Goal: Task Accomplishment & Management: Understand process/instructions

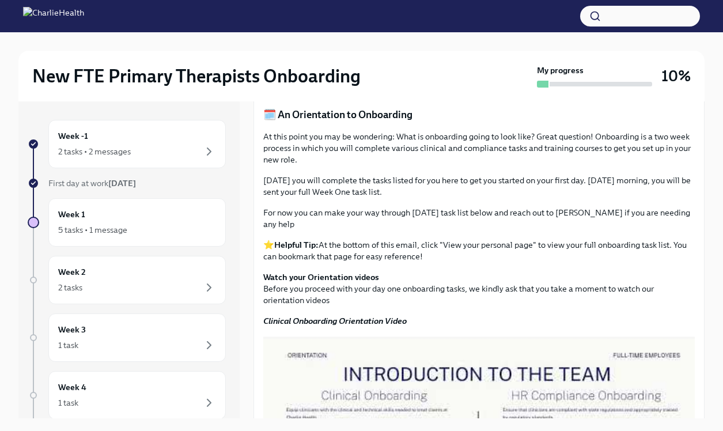
scroll to position [424, 0]
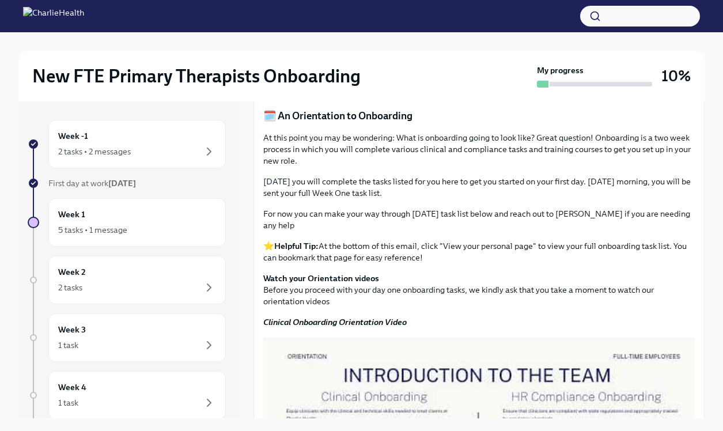
click at [180, 108] on div "Week -1 2 tasks • 2 messages First day at work [DATE] Week 1 5 tasks • 1 messag…" at bounding box center [128, 259] width 221 height 317
click at [181, 134] on div "Week -1 2 tasks • 2 messages" at bounding box center [137, 144] width 158 height 29
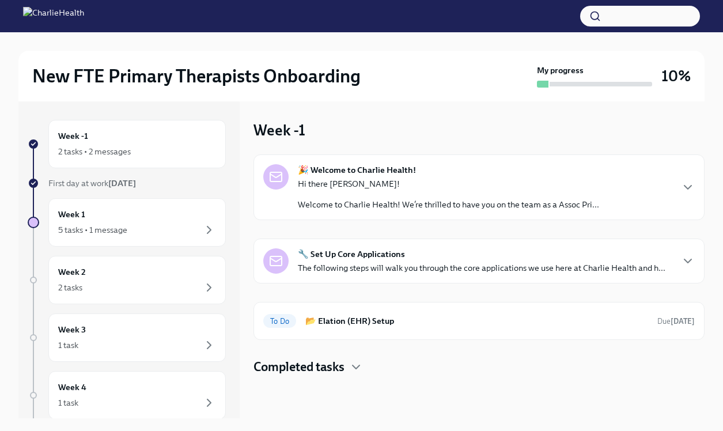
click at [372, 254] on strong "🔧 Set Up Core Applications" at bounding box center [351, 254] width 107 height 12
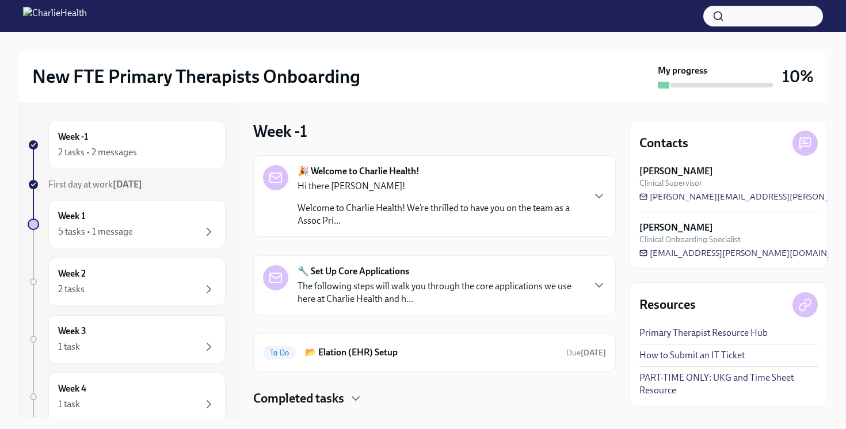
scroll to position [26, 0]
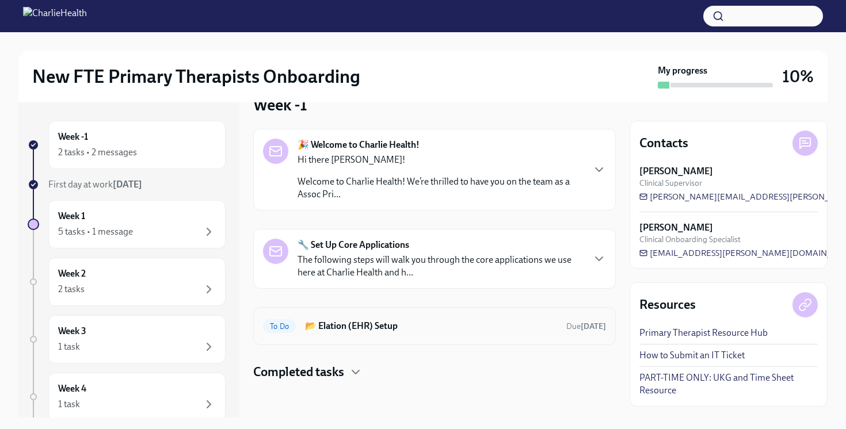
click at [423, 318] on div "To Do 📂 Elation (EHR) Setup Due [DATE]" at bounding box center [434, 326] width 343 height 18
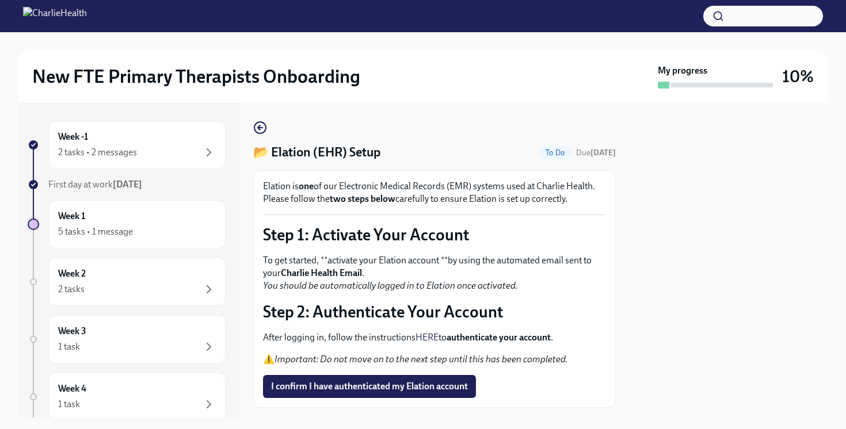
scroll to position [64, 0]
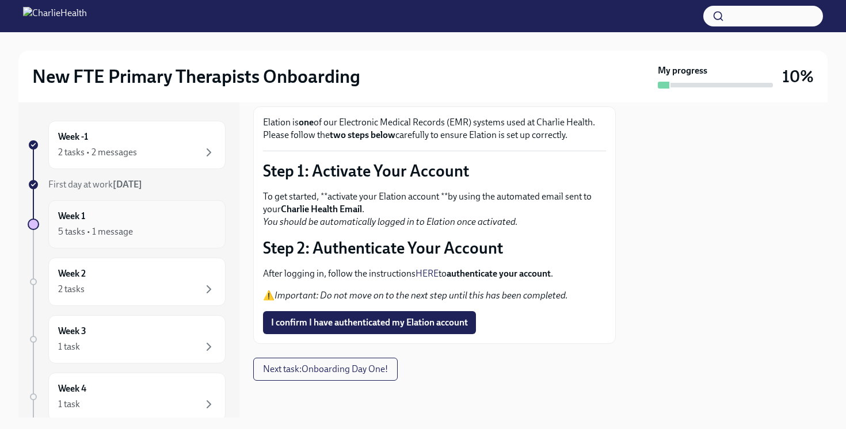
click at [131, 216] on div "Week 1 5 tasks • 1 message" at bounding box center [137, 224] width 158 height 29
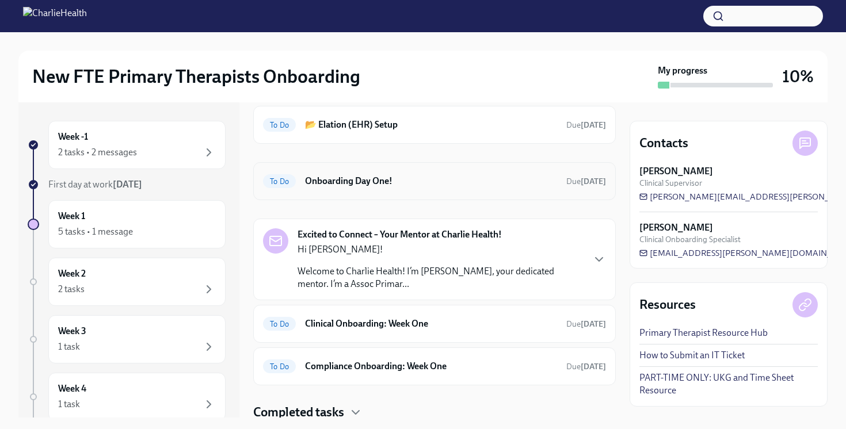
scroll to position [90, 0]
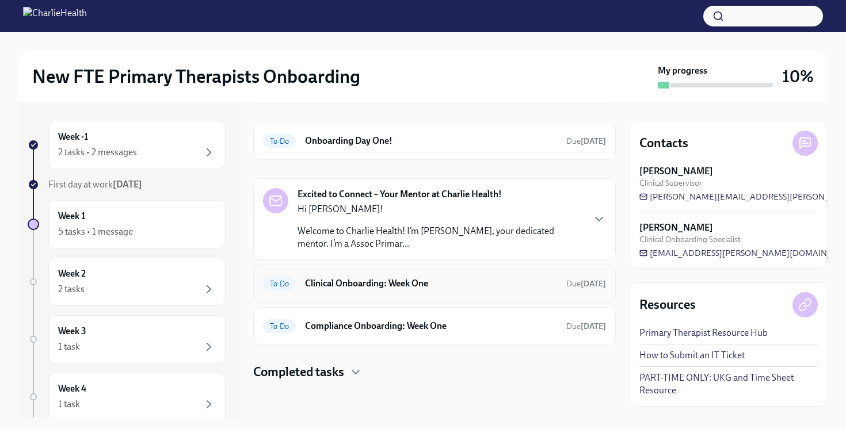
click at [399, 290] on div "To Do Clinical Onboarding: Week One Due [DATE]" at bounding box center [434, 284] width 343 height 18
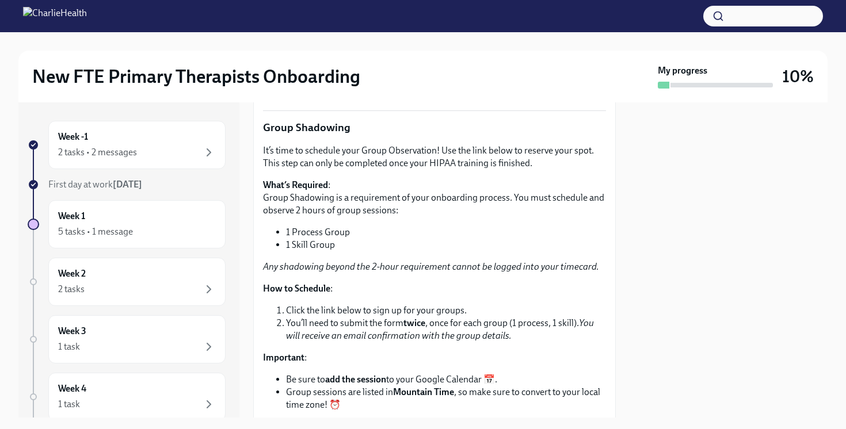
scroll to position [1453, 0]
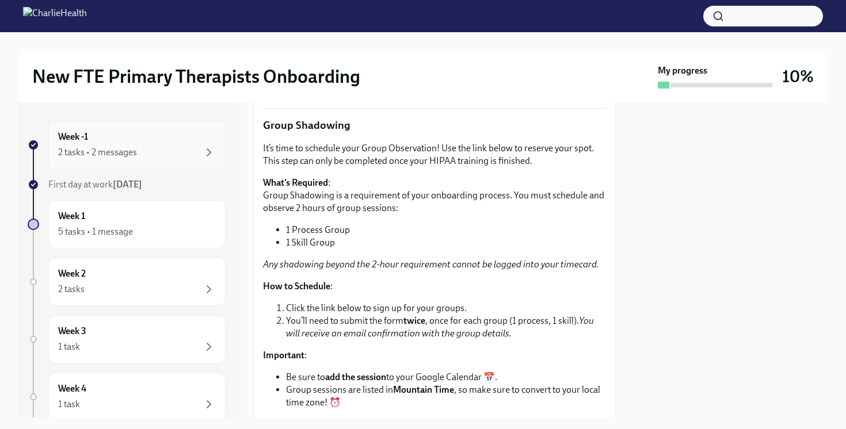
click at [109, 150] on div "2 tasks • 2 messages" at bounding box center [97, 152] width 79 height 13
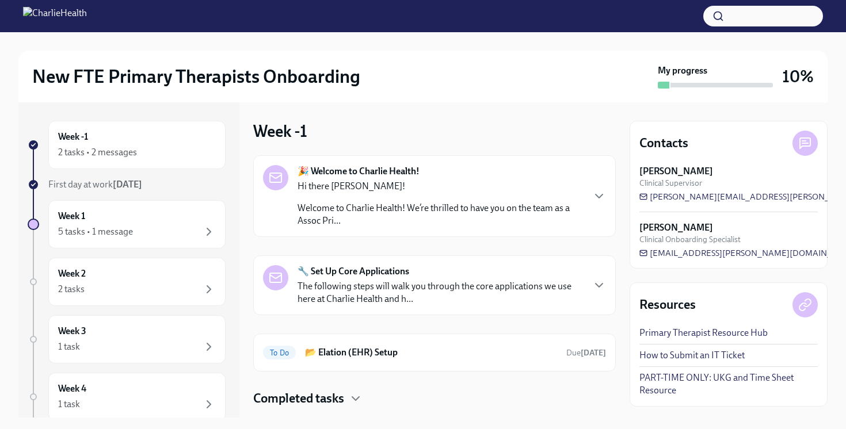
click at [346, 191] on p "Hi there [PERSON_NAME]!" at bounding box center [441, 186] width 286 height 13
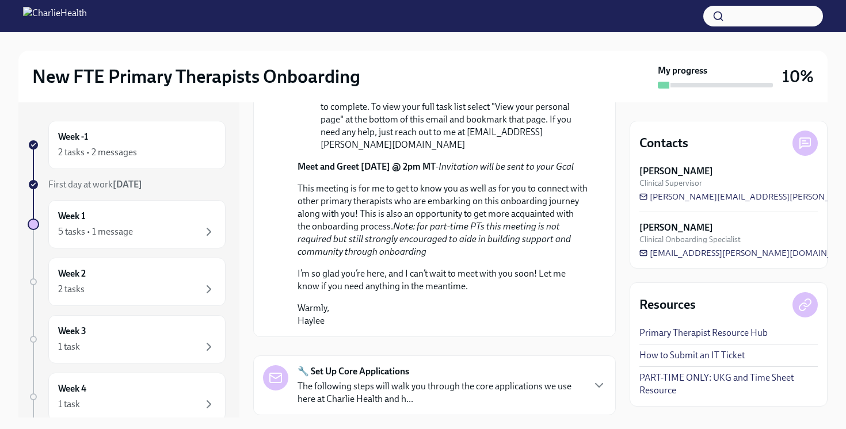
scroll to position [534, 0]
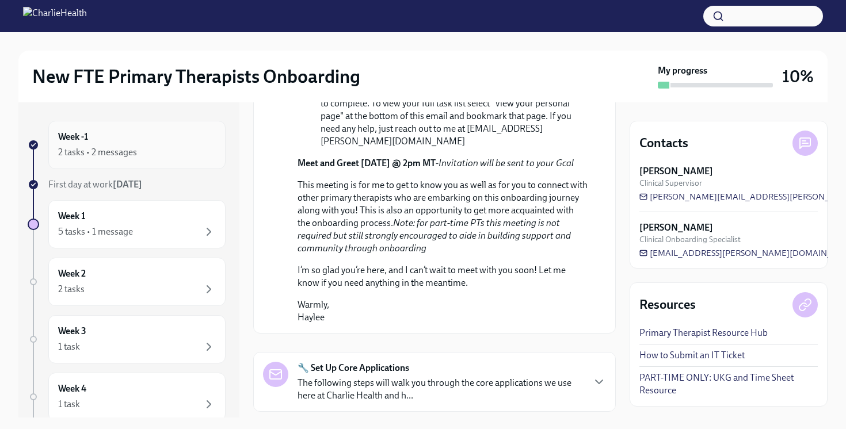
click at [130, 168] on div "Week -1 2 tasks • 2 messages" at bounding box center [136, 145] width 177 height 48
click at [157, 135] on div "Week -1 2 tasks • 2 messages" at bounding box center [137, 145] width 158 height 29
click at [136, 159] on div "Week -1 2 tasks • 2 messages" at bounding box center [136, 145] width 177 height 48
click at [142, 209] on div "Week 1 5 tasks • 1 message" at bounding box center [136, 224] width 177 height 48
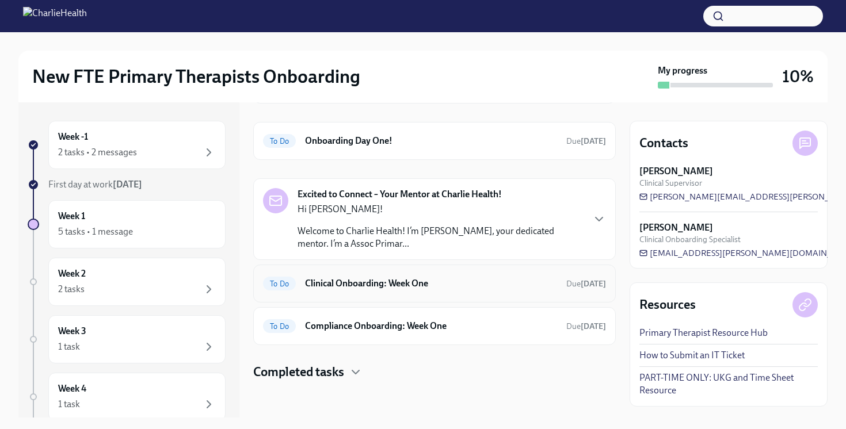
click at [393, 280] on h6 "Clinical Onboarding: Week One" at bounding box center [431, 283] width 252 height 13
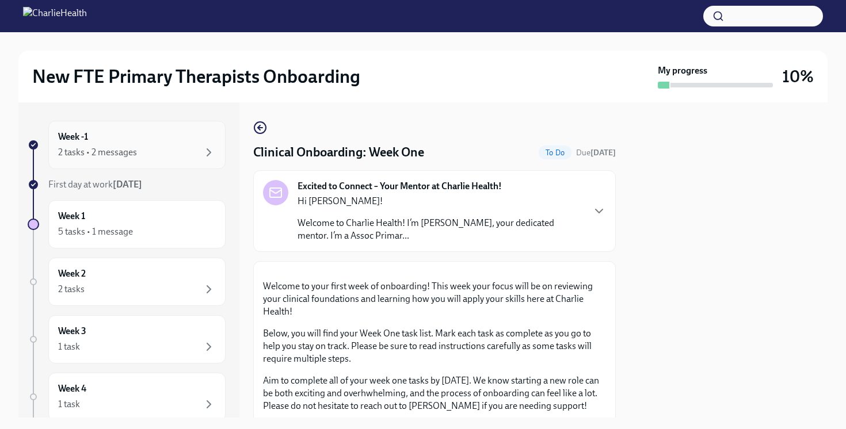
click at [128, 137] on div "Week -1 2 tasks • 2 messages" at bounding box center [137, 145] width 158 height 29
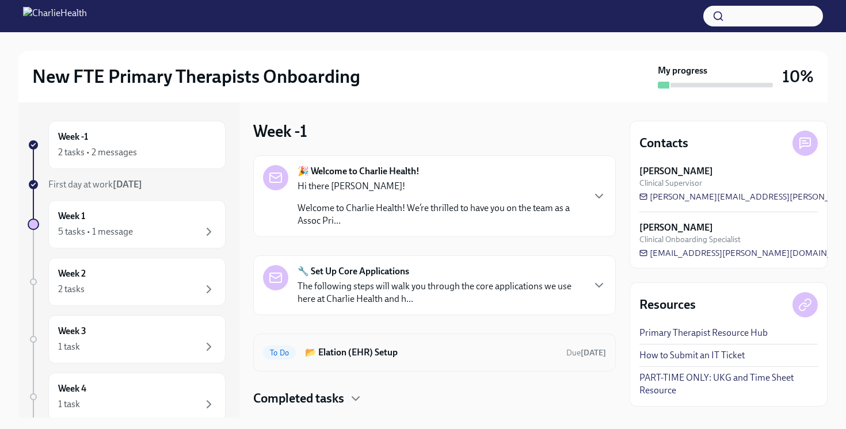
click at [344, 360] on div "To Do 📂 Elation (EHR) Setup Due [DATE]" at bounding box center [434, 353] width 343 height 18
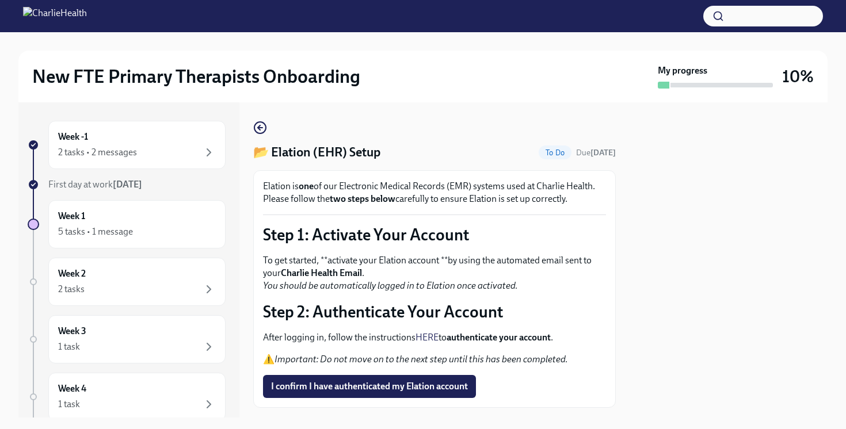
scroll to position [64, 0]
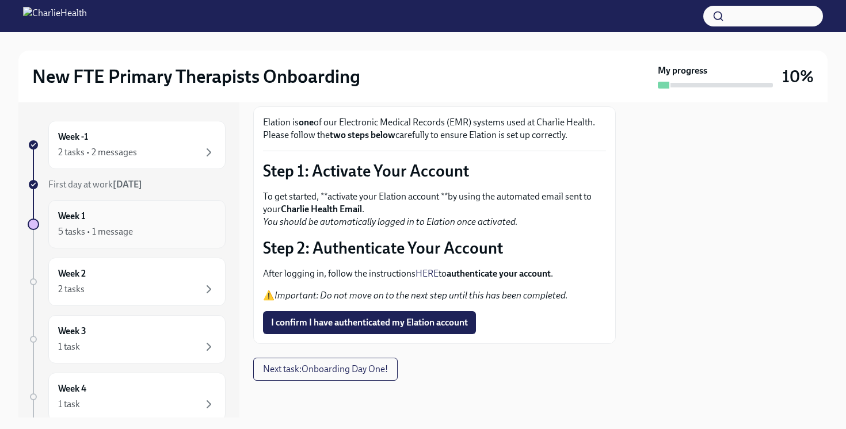
click at [171, 219] on div "Week 1 5 tasks • 1 message" at bounding box center [137, 224] width 158 height 29
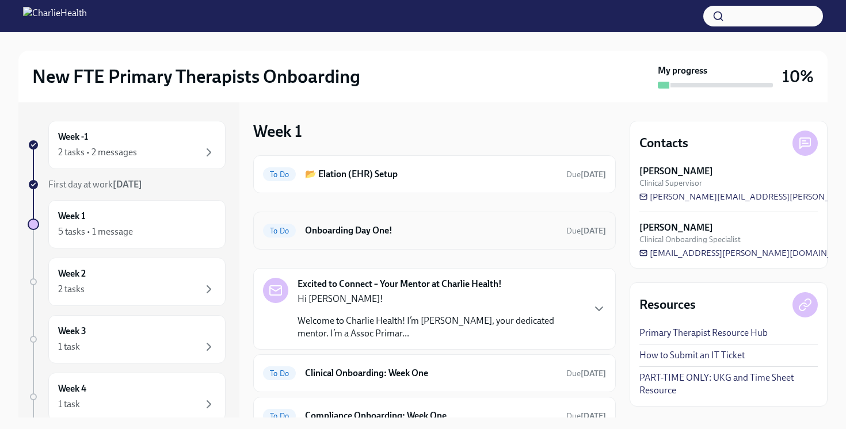
scroll to position [90, 0]
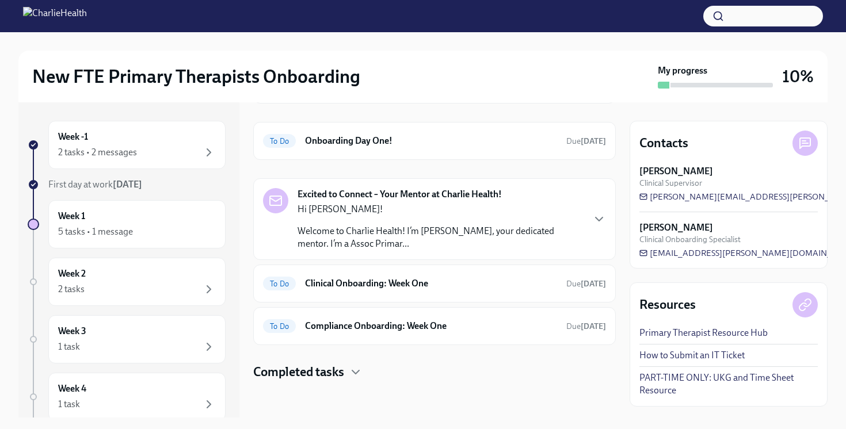
click at [419, 187] on div "Excited to Connect – Your Mentor at Charlie Health! Hi [PERSON_NAME]! Welcome t…" at bounding box center [434, 219] width 363 height 82
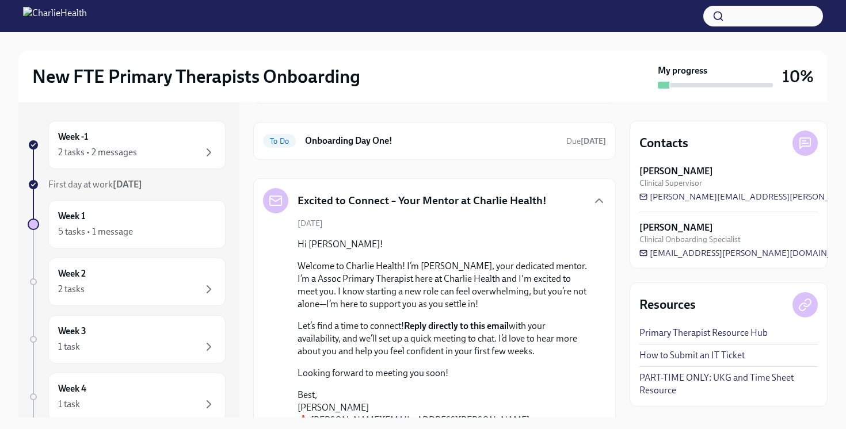
scroll to position [279, 0]
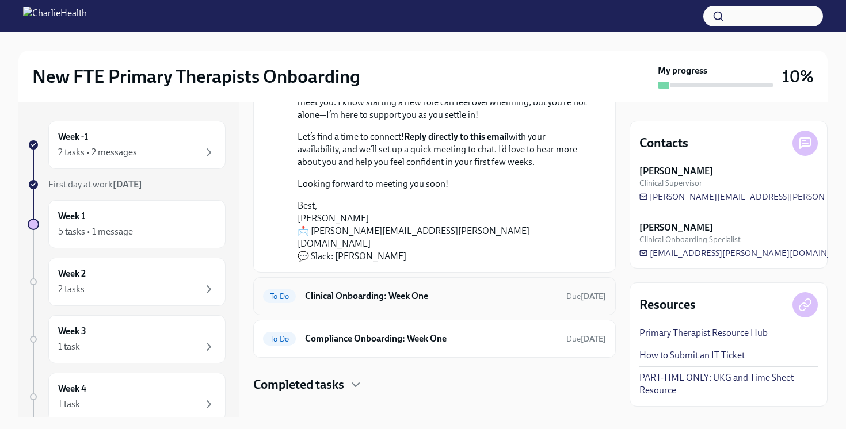
click at [405, 290] on h6 "Clinical Onboarding: Week One" at bounding box center [431, 296] width 252 height 13
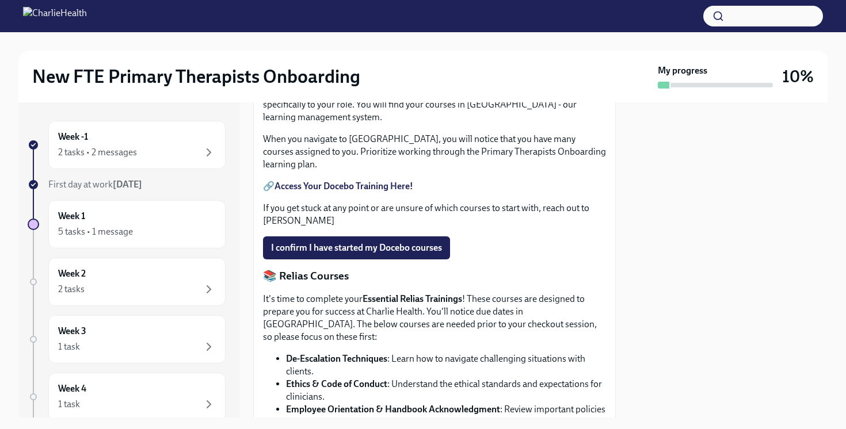
scroll to position [525, 0]
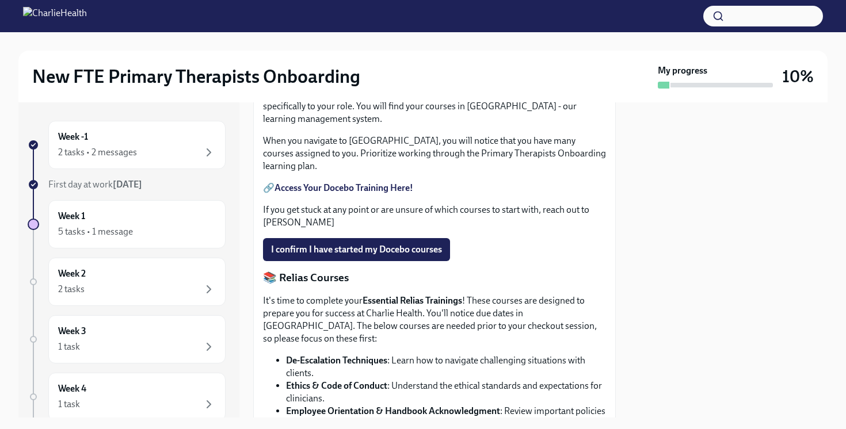
click at [341, 193] on strong "Access Your Docebo Training Here!" at bounding box center [344, 187] width 139 height 11
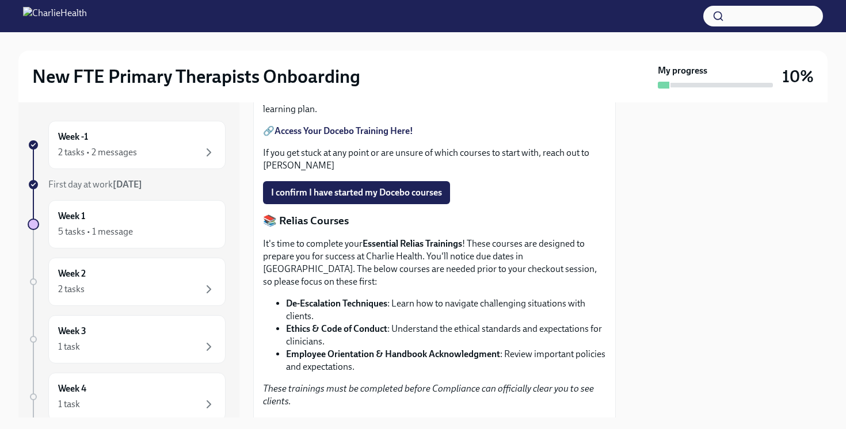
scroll to position [662, 0]
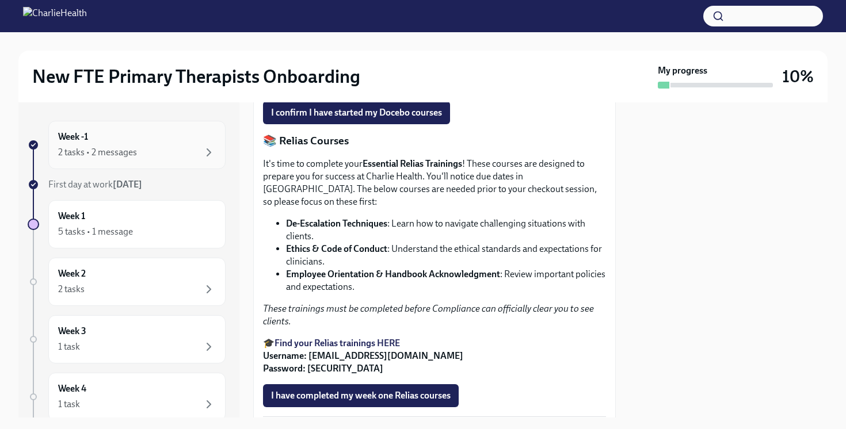
click at [140, 147] on div "2 tasks • 2 messages" at bounding box center [137, 153] width 158 height 14
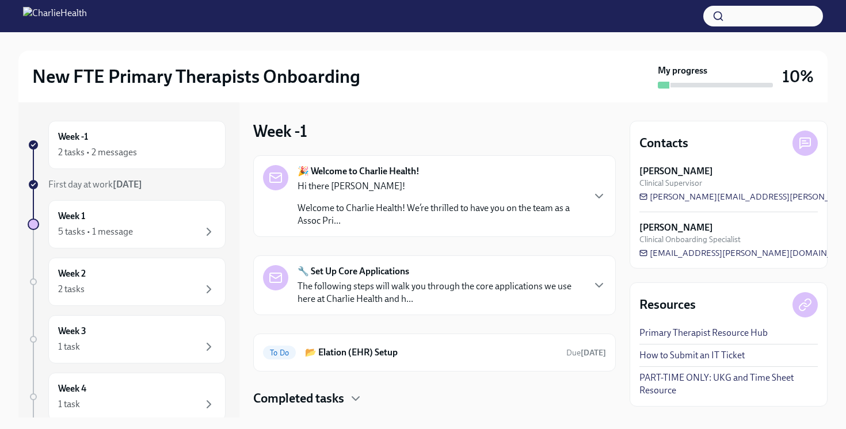
click at [424, 270] on div "🔧 Set Up Core Applications The following steps will walk you through the core a…" at bounding box center [441, 285] width 286 height 40
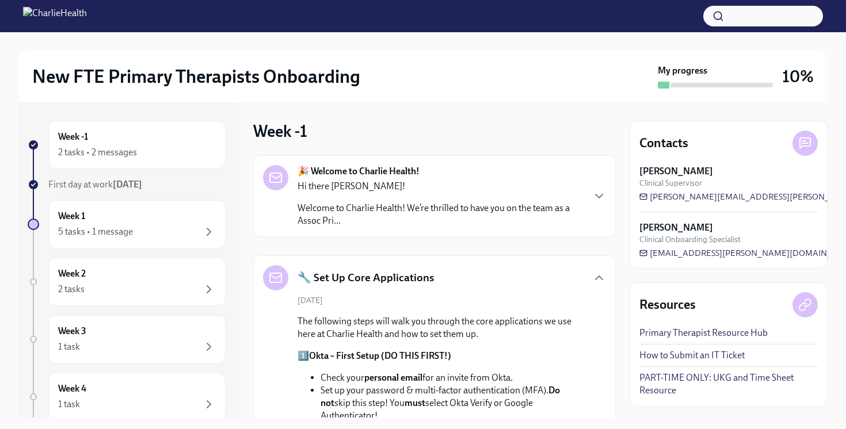
click at [409, 172] on strong "🎉 Welcome to Charlie Health!" at bounding box center [359, 171] width 122 height 13
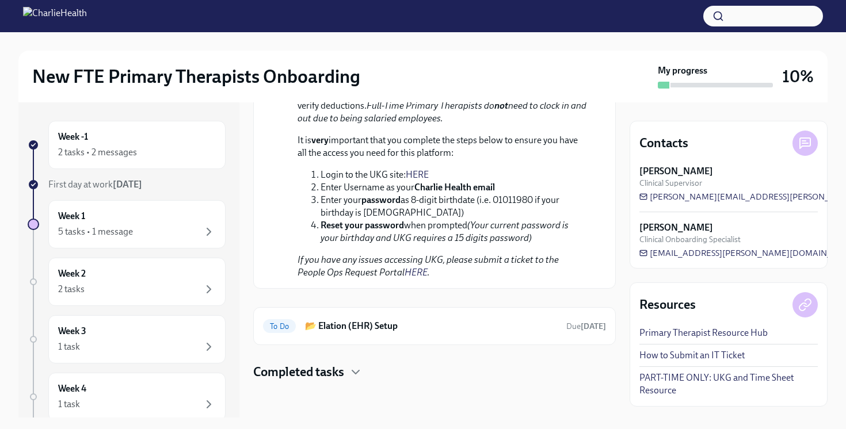
scroll to position [1585, 0]
click at [134, 219] on div "Week 1 5 tasks • 1 message" at bounding box center [137, 224] width 158 height 29
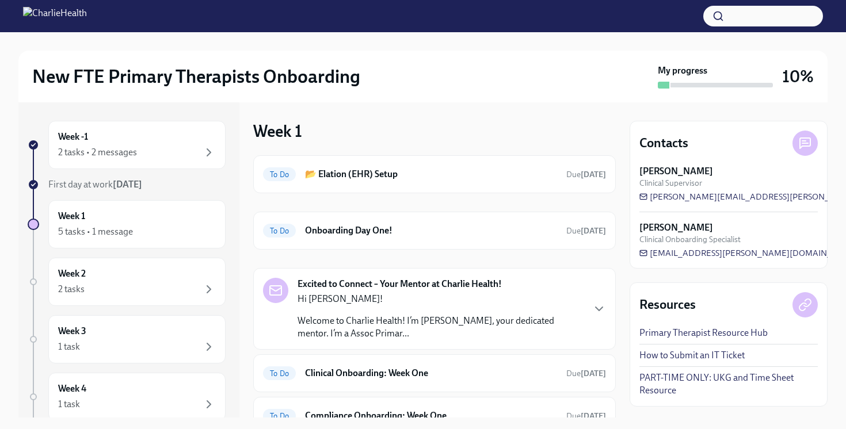
scroll to position [90, 0]
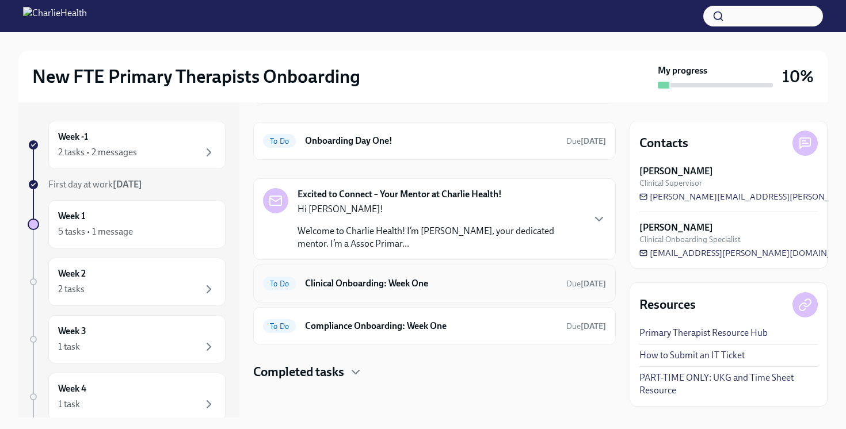
click at [417, 283] on h6 "Clinical Onboarding: Week One" at bounding box center [431, 283] width 252 height 13
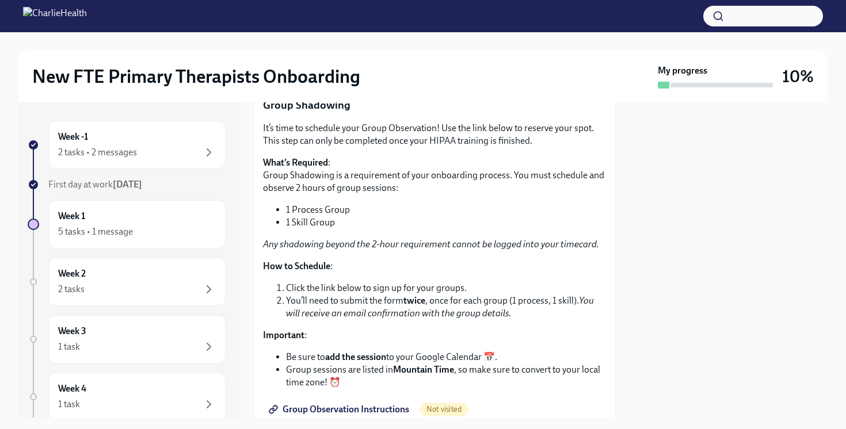
scroll to position [1606, 0]
